Goal: Register for event/course

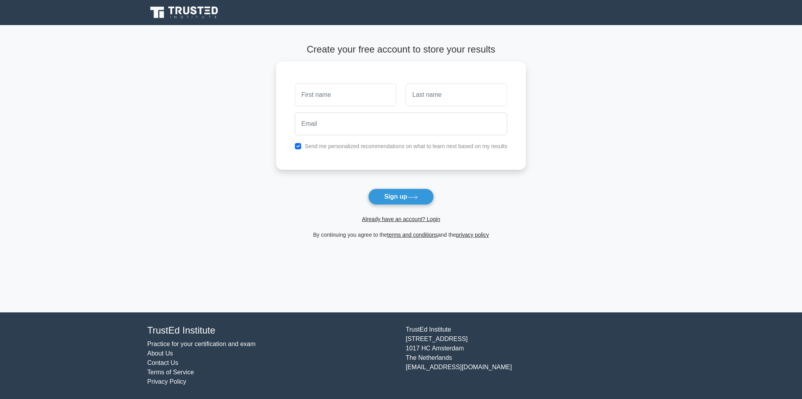
click at [660, 115] on main "Create your free account to store your results Send me personalized recommendat…" at bounding box center [401, 168] width 802 height 287
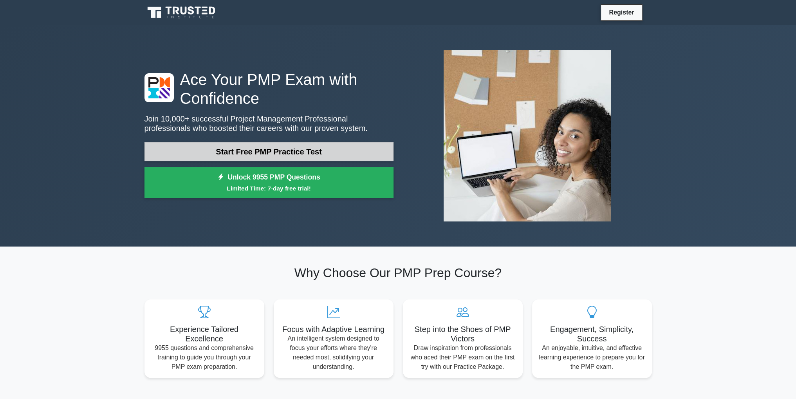
click at [258, 152] on link "Start Free PMP Practice Test" at bounding box center [269, 151] width 249 height 19
